Goal: Information Seeking & Learning: Compare options

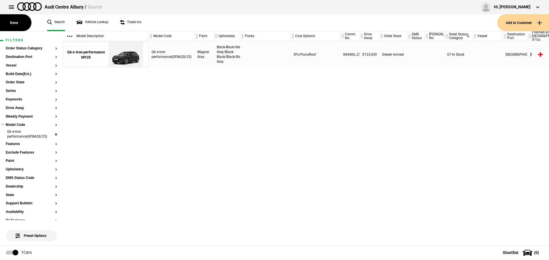
click at [52, 133] on li "Q6 e-tron performance(GFBA28/25)" at bounding box center [31, 135] width 51 height 11
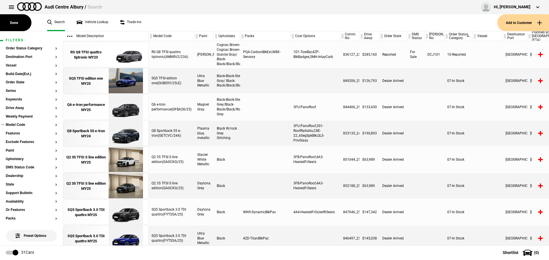
click at [14, 125] on button "Model Code" at bounding box center [31, 125] width 51 height 4
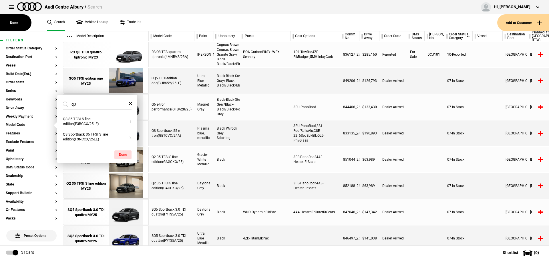
drag, startPoint x: 77, startPoint y: 104, endPoint x: 72, endPoint y: 103, distance: 4.9
click at [72, 103] on input "q3" at bounding box center [94, 104] width 62 height 10
type input "q3"
drag, startPoint x: 307, startPoint y: 140, endPoint x: 292, endPoint y: 125, distance: 21.4
click at [292, 125] on div "3FU-PanoRoof,3S1-RoofRailsAlu,C8E-22_6SegSpkBlk,QL5-PrivGlass" at bounding box center [316, 134] width 50 height 26
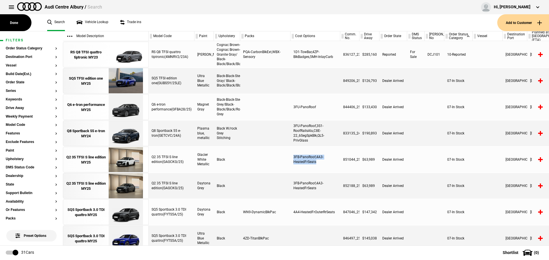
drag, startPoint x: 319, startPoint y: 160, endPoint x: 288, endPoint y: 155, distance: 32.2
click at [288, 155] on div "Q2 35 TFSI S line edition(GAGCKG/25) Glacier White Metallic Black 3FB-PanoRoof,…" at bounding box center [349, 160] width 400 height 26
click at [323, 158] on div "3FB-PanoRoof,4A3-HeatedFrSeats" at bounding box center [316, 160] width 50 height 26
drag, startPoint x: 320, startPoint y: 164, endPoint x: 292, endPoint y: 157, distance: 29.4
click at [292, 157] on div "3FB-PanoRoof,4A3-HeatedFrSeats" at bounding box center [316, 160] width 50 height 26
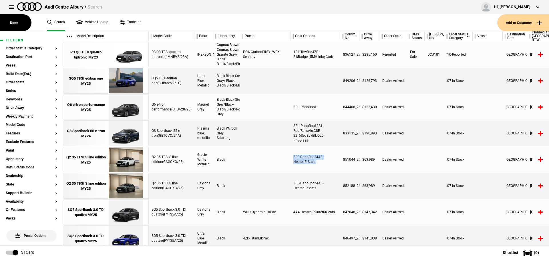
click at [322, 164] on div "3FB-PanoRoof,4A3-HeatedFrSeats" at bounding box center [316, 160] width 50 height 26
drag, startPoint x: 319, startPoint y: 160, endPoint x: 289, endPoint y: 158, distance: 30.1
click at [289, 158] on div "Q2 35 TFSI S line edition(GAGCKG/25) Glacier White Metallic Black 3FB-PanoRoof,…" at bounding box center [349, 160] width 400 height 26
click at [314, 161] on div "3FB-PanoRoof,4A3-HeatedFrSeats" at bounding box center [316, 160] width 50 height 26
click at [321, 162] on div "3FB-PanoRoof,4A3-HeatedFrSeats" at bounding box center [316, 160] width 50 height 26
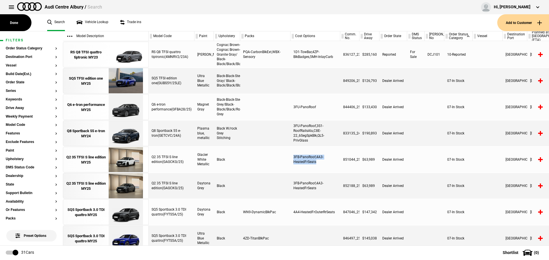
drag, startPoint x: 318, startPoint y: 163, endPoint x: 290, endPoint y: 153, distance: 29.2
click at [291, 154] on div "3FB-PanoRoof,4A3-HeatedFrSeats" at bounding box center [316, 160] width 50 height 26
drag, startPoint x: 307, startPoint y: 142, endPoint x: 288, endPoint y: 125, distance: 24.9
click at [288, 125] on div "Q8 Sportback 55 e-tron(GETCVC/24A) Plasma blue, metallic Black W/rock Grey Stit…" at bounding box center [349, 134] width 400 height 26
drag, startPoint x: 319, startPoint y: 107, endPoint x: 285, endPoint y: 104, distance: 33.9
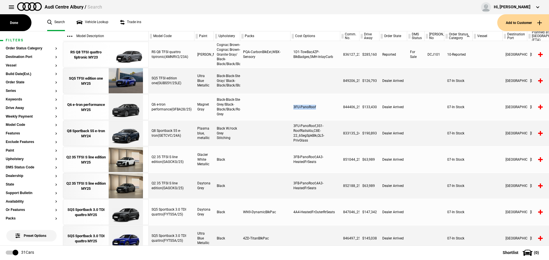
click at [285, 104] on div "Q6 e-tron performance(GFBA28/25) Magnet Gray Black-Black-Steel Grey/Black-Black…" at bounding box center [349, 107] width 400 height 26
drag, startPoint x: 333, startPoint y: 56, endPoint x: 290, endPoint y: 51, distance: 43.4
click at [291, 50] on div "1D1-TowBar,4ZP-BlkBadges,5MH-InlayCarb" at bounding box center [316, 55] width 50 height 26
drag, startPoint x: 260, startPoint y: 57, endPoint x: 241, endPoint y: 50, distance: 20.2
click at [241, 50] on div "PQA-CarbonBlkExt,WBX-Sensory" at bounding box center [265, 55] width 50 height 26
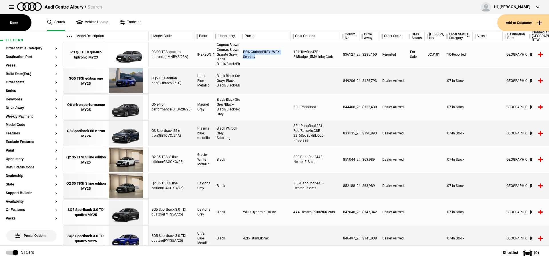
click at [243, 53] on div "PQA-CarbonBlkExt,WBX-Sensory" at bounding box center [265, 55] width 50 height 26
drag, startPoint x: 242, startPoint y: 52, endPoint x: 296, endPoint y: 61, distance: 55.5
click at [296, 60] on div "RS Q8 TFSI quattro tiptronic(4MNRV2/23A) Nardo Grey Cognac Brown-Cognac Brown-G…" at bounding box center [349, 55] width 400 height 26
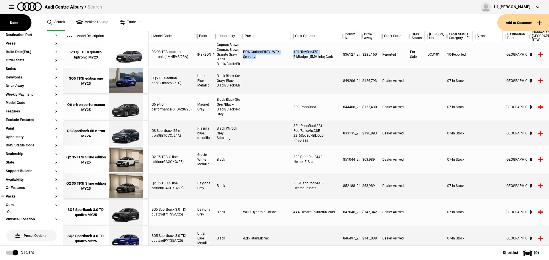
scroll to position [57, 0]
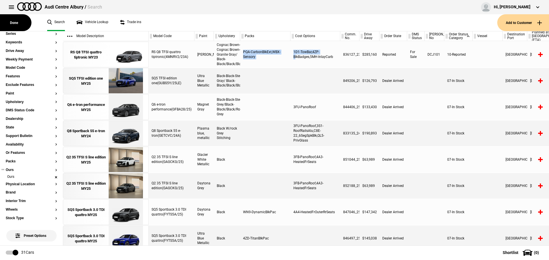
click at [50, 176] on li "Ours" at bounding box center [31, 178] width 51 height 6
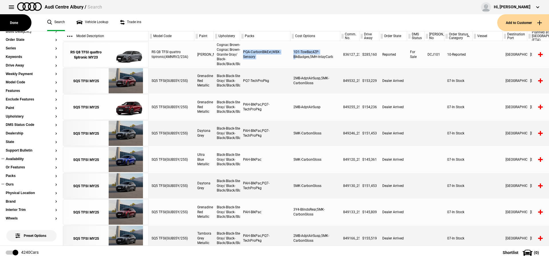
scroll to position [29, 0]
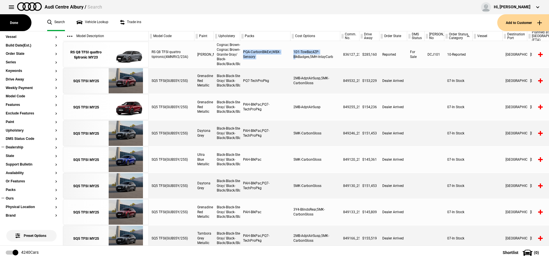
click at [18, 146] on button "Dealership" at bounding box center [31, 148] width 51 height 4
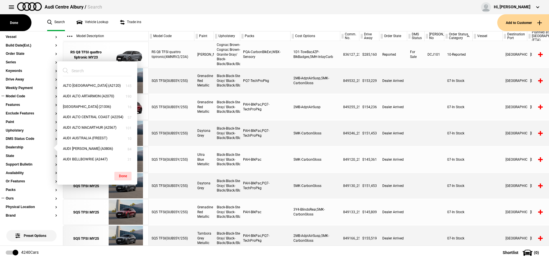
click at [20, 95] on button "Model Code" at bounding box center [31, 97] width 51 height 4
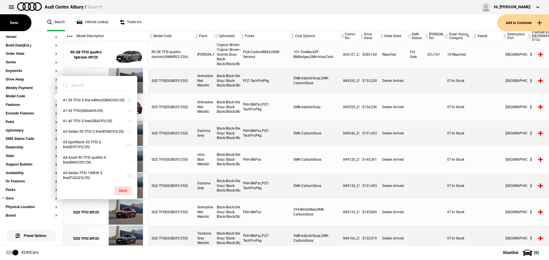
click at [92, 82] on input "search" at bounding box center [94, 85] width 62 height 10
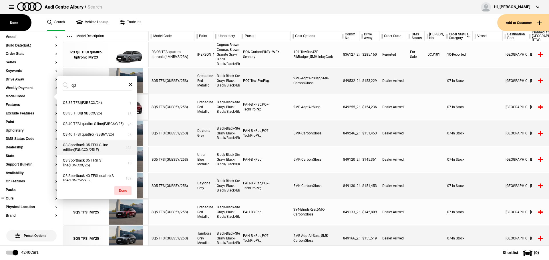
scroll to position [23, 0]
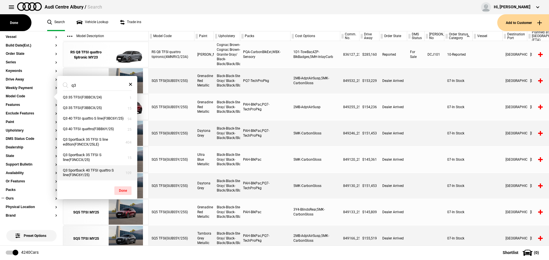
type input "q3"
click at [91, 170] on button "Q3 Sportback 40 TFSI quattro S line(F3NC6Y/25)" at bounding box center [97, 173] width 80 height 15
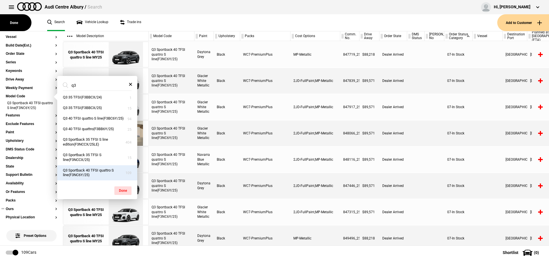
click at [254, 134] on div "WC7-PremiumPlus" at bounding box center [265, 134] width 50 height 26
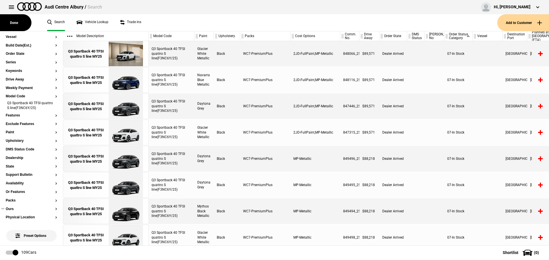
scroll to position [0, 0]
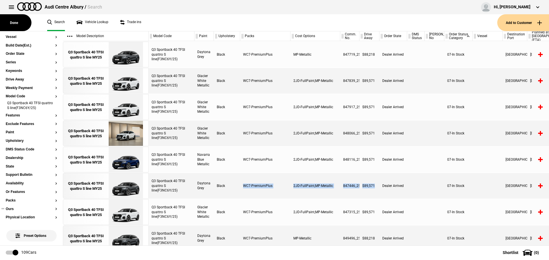
drag, startPoint x: 375, startPoint y: 187, endPoint x: 238, endPoint y: 178, distance: 137.2
click at [238, 178] on div "Q3 Sportback 40 TFSI quattro S line(F3NC6Y/25) Daytona Grey Black WC7-PremiumPl…" at bounding box center [349, 186] width 400 height 26
drag, startPoint x: 241, startPoint y: 53, endPoint x: 314, endPoint y: 54, distance: 73.2
click at [314, 54] on div "Q3 Sportback 40 TFSI quattro S line(F3NC6Y/25) Daytona Grey Black WC7-PremiumPl…" at bounding box center [349, 55] width 400 height 26
click at [311, 52] on div "MP-Metallic" at bounding box center [316, 55] width 50 height 26
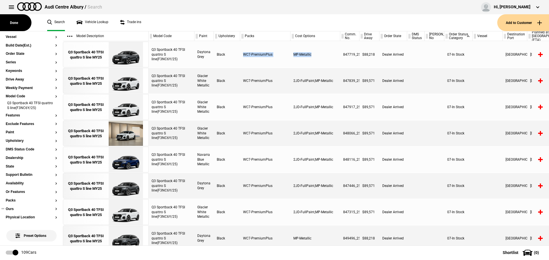
drag, startPoint x: 313, startPoint y: 53, endPoint x: 239, endPoint y: 55, distance: 74.1
click at [239, 55] on div "Q3 Sportback 40 TFSI quattro S line(F3NC6Y/25) Daytona Grey Black WC7-PremiumPl…" at bounding box center [349, 55] width 400 height 26
click at [243, 54] on div "WC7-PremiumPlus" at bounding box center [265, 55] width 50 height 26
drag, startPoint x: 243, startPoint y: 54, endPoint x: 309, endPoint y: 51, distance: 65.8
click at [309, 51] on div "Q3 Sportback 40 TFSI quattro S line(F3NC6Y/25) Daytona Grey Black WC7-PremiumPl…" at bounding box center [349, 55] width 400 height 26
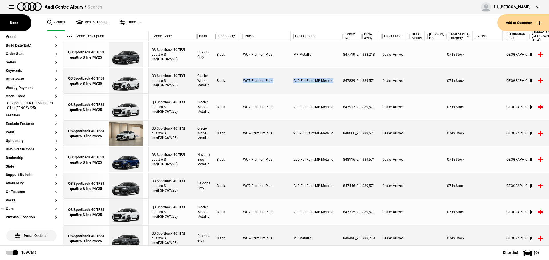
drag, startPoint x: 332, startPoint y: 79, endPoint x: 242, endPoint y: 82, distance: 89.8
click at [242, 82] on div "Q3 Sportback 40 TFSI quattro S line(F3NC6Y/25) Glacier White Metallic Black WC7…" at bounding box center [349, 81] width 400 height 26
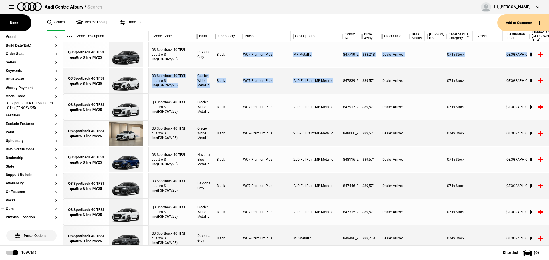
drag, startPoint x: 247, startPoint y: 53, endPoint x: 332, endPoint y: 87, distance: 92.1
click at [332, 87] on div "Q3 Sportback 40 TFSI quattro S line(F3NC6Y/25) Daytona Grey Black WC7-PremiumPl…" at bounding box center [349, 143] width 400 height 205
click at [332, 87] on div "2JD-FullPaint,MP-Metallic" at bounding box center [316, 81] width 50 height 26
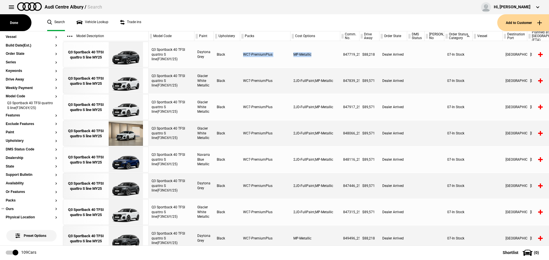
drag, startPoint x: 242, startPoint y: 53, endPoint x: 325, endPoint y: 59, distance: 82.6
click at [325, 59] on div "Q3 Sportback 40 TFSI quattro S line(F3NC6Y/25) Daytona Grey Black WC7-PremiumPl…" at bounding box center [349, 55] width 400 height 26
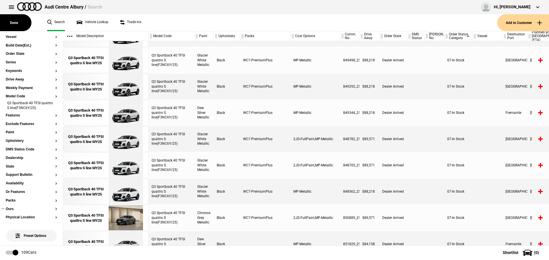
scroll to position [258, 0]
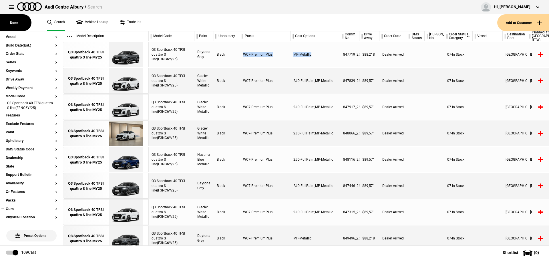
click at [280, 57] on div "WC7-PremiumPlus" at bounding box center [265, 55] width 50 height 26
drag, startPoint x: 249, startPoint y: 53, endPoint x: 274, endPoint y: 56, distance: 25.2
click at [273, 57] on div "WC7-PremiumPlus" at bounding box center [265, 55] width 50 height 26
click at [274, 56] on div "WC7-PremiumPlus" at bounding box center [265, 55] width 50 height 26
drag, startPoint x: 244, startPoint y: 53, endPoint x: 279, endPoint y: 51, distance: 35.2
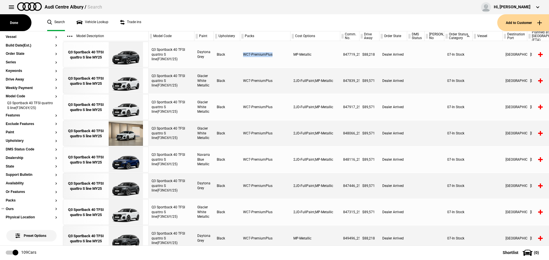
click at [279, 51] on div "WC7-PremiumPlus" at bounding box center [265, 55] width 50 height 26
drag, startPoint x: 244, startPoint y: 79, endPoint x: 277, endPoint y: 79, distance: 32.6
click at [277, 79] on div "WC7-PremiumPlus" at bounding box center [265, 81] width 50 height 26
drag, startPoint x: 242, startPoint y: 104, endPoint x: 280, endPoint y: 108, distance: 38.5
click at [280, 108] on div "WC7-PremiumPlus" at bounding box center [265, 107] width 50 height 26
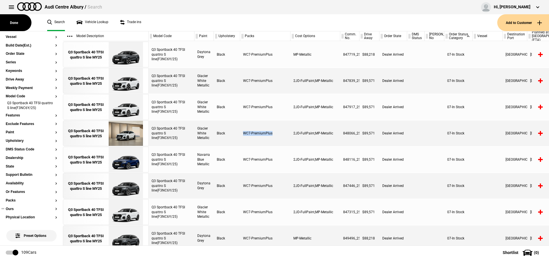
drag, startPoint x: 244, startPoint y: 134, endPoint x: 276, endPoint y: 126, distance: 33.0
click at [275, 128] on div "WC7-PremiumPlus" at bounding box center [265, 134] width 50 height 26
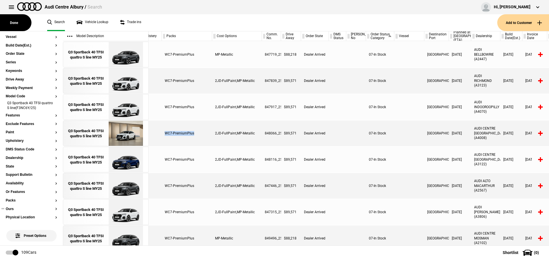
scroll to position [0, 118]
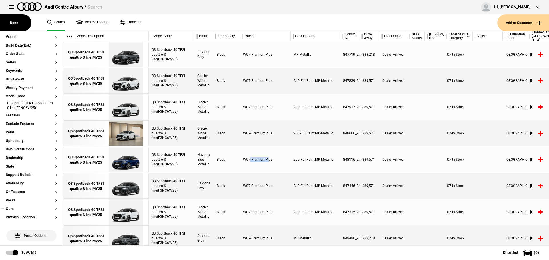
drag, startPoint x: 250, startPoint y: 159, endPoint x: 268, endPoint y: 162, distance: 17.7
click at [268, 162] on div "WC7-PremiumPlus" at bounding box center [265, 160] width 50 height 26
click at [270, 161] on div "WC7-PremiumPlus" at bounding box center [265, 160] width 50 height 26
drag, startPoint x: 273, startPoint y: 161, endPoint x: 242, endPoint y: 158, distance: 30.4
click at [239, 159] on div "Q3 Sportback 40 TFSI quattro S line(F3NC6Y/25) Navarra Blue Metallic Black WC7-…" at bounding box center [349, 160] width 400 height 26
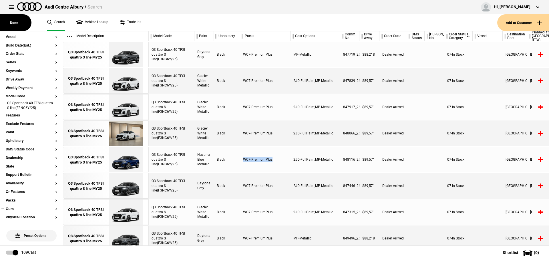
click at [246, 158] on div "WC7-PremiumPlus" at bounding box center [265, 160] width 50 height 26
drag, startPoint x: 242, startPoint y: 159, endPoint x: 277, endPoint y: 160, distance: 34.3
click at [277, 160] on div "WC7-PremiumPlus" at bounding box center [265, 160] width 50 height 26
click at [274, 160] on div "WC7-PremiumPlus" at bounding box center [265, 160] width 50 height 26
drag, startPoint x: 275, startPoint y: 159, endPoint x: 241, endPoint y: 154, distance: 34.2
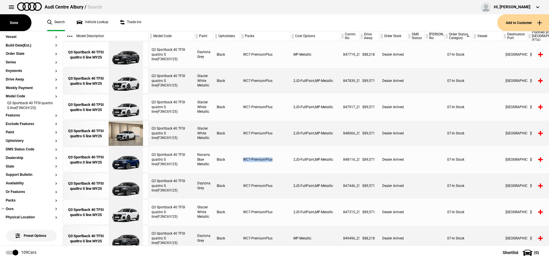
click at [242, 152] on div "WC7-PremiumPlus" at bounding box center [265, 160] width 50 height 26
click at [249, 156] on div "WC7-PremiumPlus" at bounding box center [265, 160] width 50 height 26
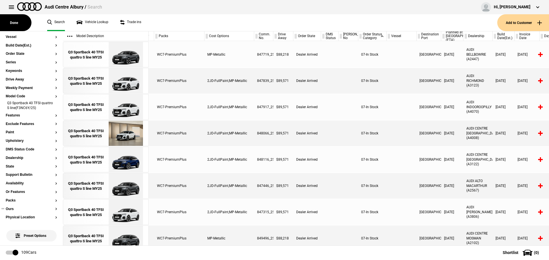
scroll to position [0, 152]
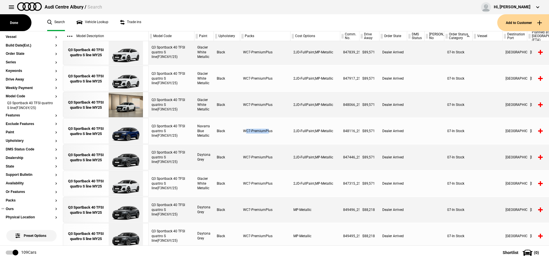
drag, startPoint x: 245, startPoint y: 132, endPoint x: 268, endPoint y: 131, distance: 23.2
click at [268, 131] on div "WC7-PremiumPlus" at bounding box center [265, 131] width 50 height 26
drag, startPoint x: 301, startPoint y: 128, endPoint x: 327, endPoint y: 129, distance: 25.7
click at [327, 129] on div "2JD-FullPaint,MP-Metallic" at bounding box center [316, 131] width 50 height 26
click at [329, 129] on div "2JD-FullPaint,MP-Metallic" at bounding box center [316, 131] width 50 height 26
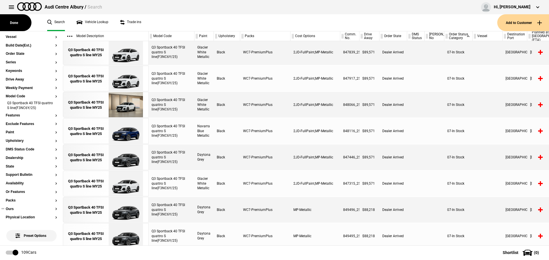
scroll to position [71, 0]
